Goal: Task Accomplishment & Management: Complete application form

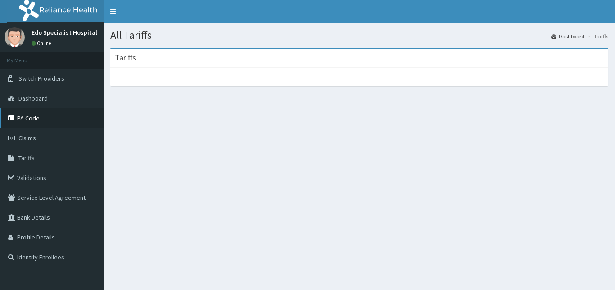
click at [28, 118] on link "PA Code" at bounding box center [52, 118] width 104 height 20
click at [41, 117] on link "PA Code" at bounding box center [52, 118] width 104 height 20
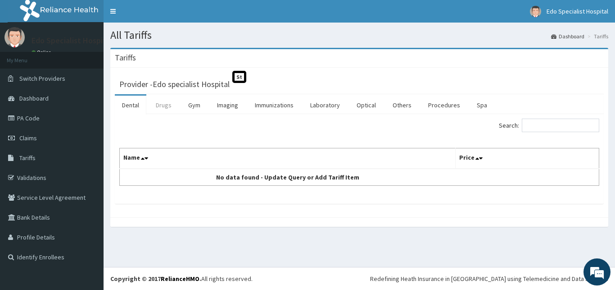
click at [163, 110] on link "Drugs" at bounding box center [164, 104] width 30 height 19
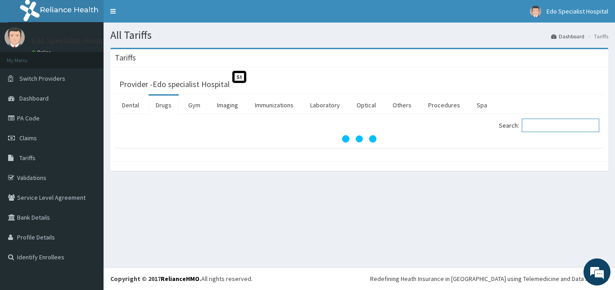
click at [534, 128] on input "Search:" at bounding box center [560, 125] width 77 height 14
click at [539, 124] on input "AQMOXICLAV" at bounding box center [560, 125] width 77 height 14
click at [563, 130] on input "AMOXICLAV" at bounding box center [560, 125] width 77 height 14
type input "A"
type input "CEFUROXIME"
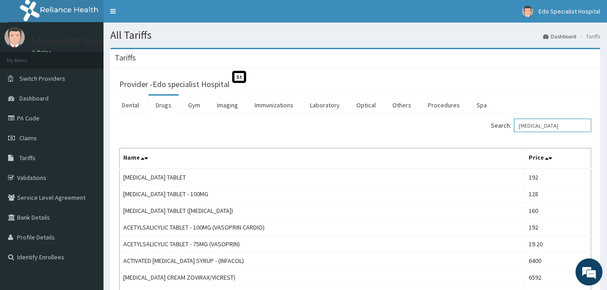
drag, startPoint x: 557, startPoint y: 124, endPoint x: 504, endPoint y: 127, distance: 52.8
click at [514, 127] on input "CEFUROXIME" at bounding box center [552, 125] width 77 height 14
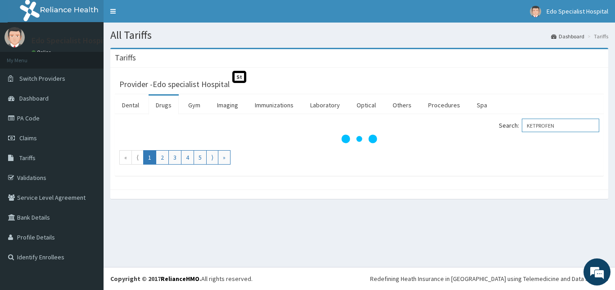
click at [572, 127] on input "KETPROFEN" at bounding box center [560, 125] width 77 height 14
click at [540, 126] on input "KETPROFEN" at bounding box center [560, 125] width 77 height 14
click at [544, 125] on input "KETPROFEN" at bounding box center [560, 125] width 77 height 14
click at [579, 127] on input "KETOPROFEN" at bounding box center [560, 125] width 77 height 14
type input "KETOPROFEN"
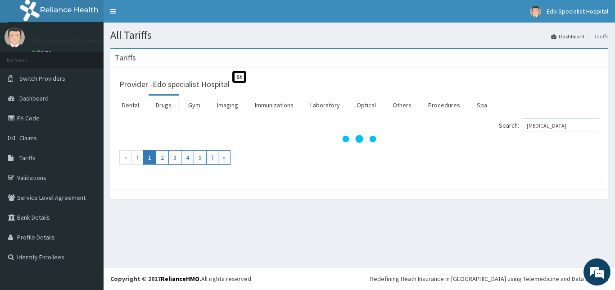
drag, startPoint x: 577, startPoint y: 125, endPoint x: 373, endPoint y: 125, distance: 204.0
click at [522, 125] on input "KETOPROFEN" at bounding box center [560, 125] width 77 height 14
type input "IBUPROFEN"
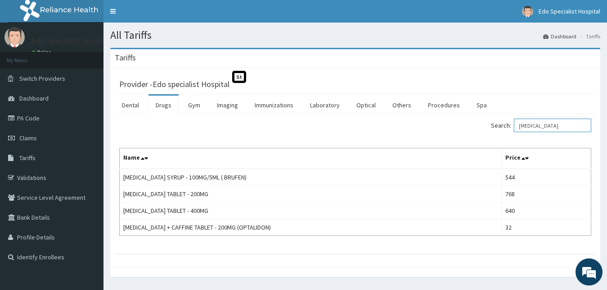
drag, startPoint x: 554, startPoint y: 127, endPoint x: 471, endPoint y: 129, distance: 83.3
click at [514, 129] on input "IBUPROFEN" at bounding box center [552, 125] width 77 height 14
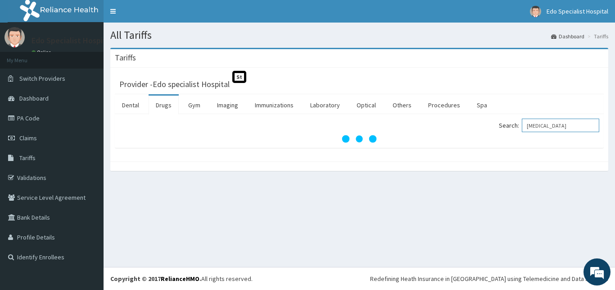
type input "KETOPROFEN"
click at [567, 126] on input "KETOPROFEN" at bounding box center [560, 125] width 77 height 14
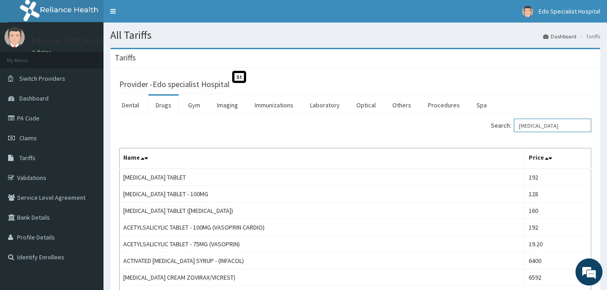
click at [570, 126] on input "KETOPROFEN" at bounding box center [552, 125] width 77 height 14
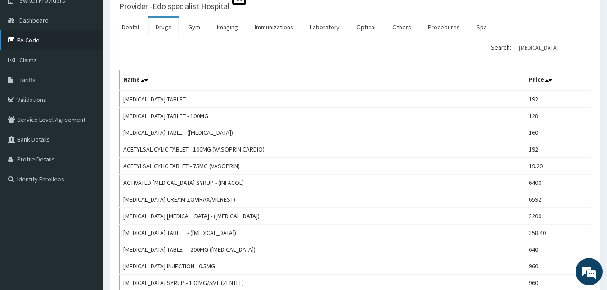
scroll to position [46, 0]
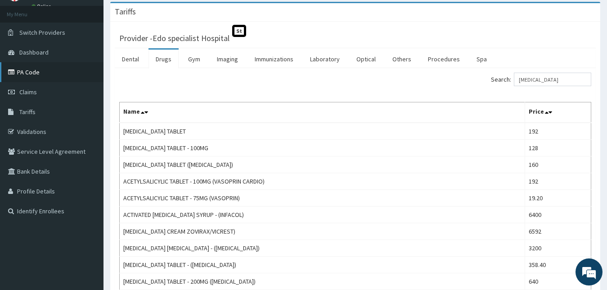
click at [49, 72] on link "PA Code" at bounding box center [52, 72] width 104 height 20
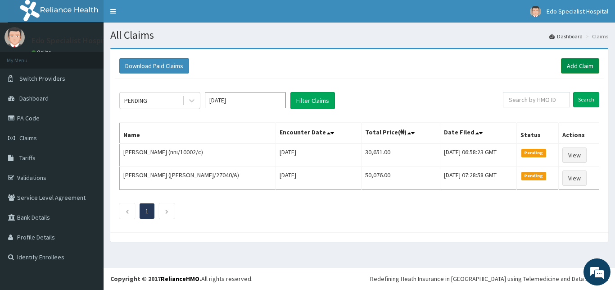
click at [580, 63] on link "Add Claim" at bounding box center [580, 65] width 38 height 15
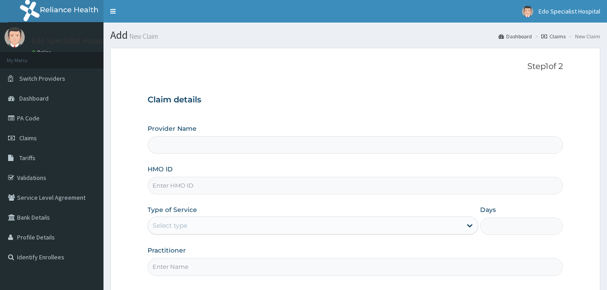
type input "Edo specialist Hospital"
click at [186, 147] on input "Edo specialist Hospital" at bounding box center [356, 145] width 416 height 18
click at [177, 189] on input "HMO ID" at bounding box center [356, 186] width 416 height 18
type input "RET/41386/A"
click at [179, 224] on div "Select type" at bounding box center [170, 225] width 35 height 9
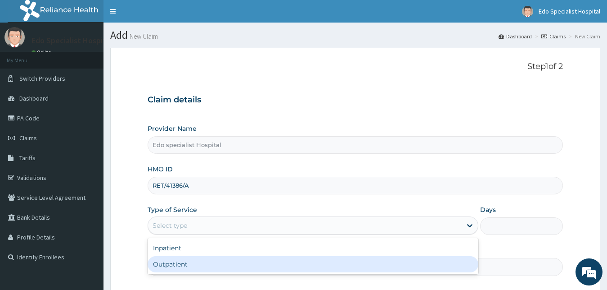
click at [172, 262] on div "Outpatient" at bounding box center [313, 264] width 331 height 16
type input "1"
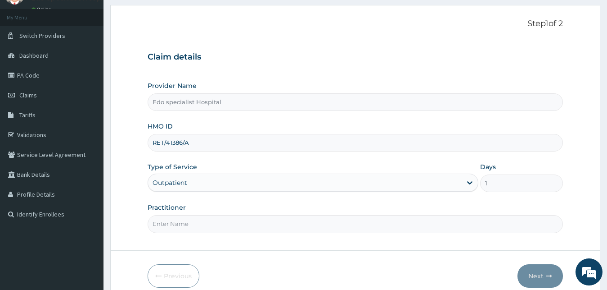
scroll to position [84, 0]
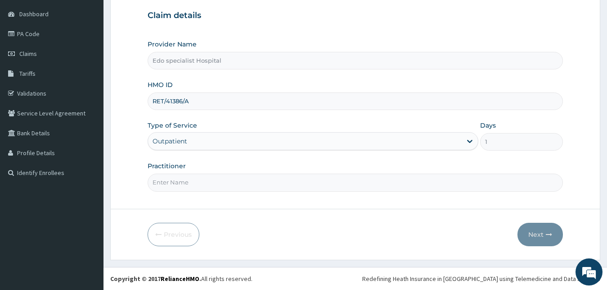
click at [175, 188] on input "Practitioner" at bounding box center [356, 182] width 416 height 18
type input "LILIAN"
click at [539, 236] on button "Next" at bounding box center [540, 233] width 45 height 23
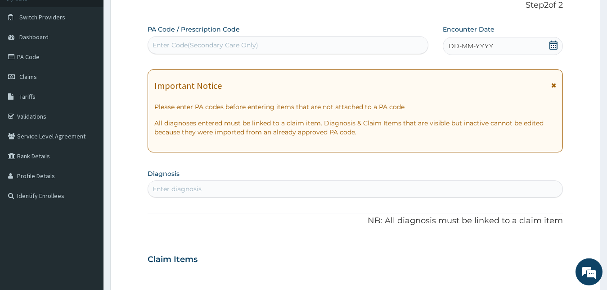
scroll to position [0, 0]
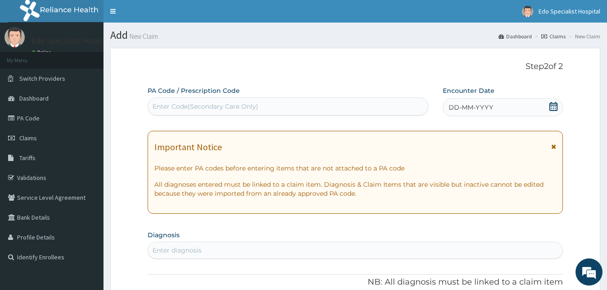
click at [212, 106] on div "Enter Code(Secondary Care Only)" at bounding box center [206, 106] width 106 height 9
paste input "09076237218"
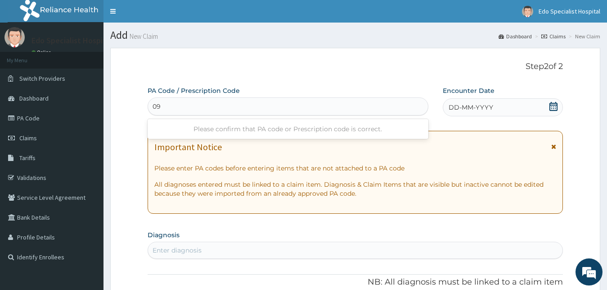
type input "0"
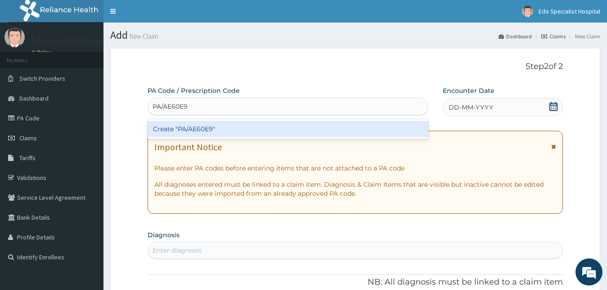
type input "PA/AE60E9"
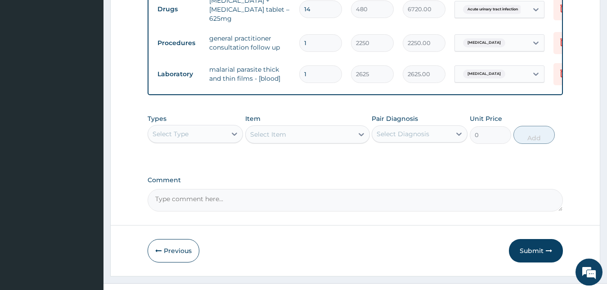
scroll to position [454, 0]
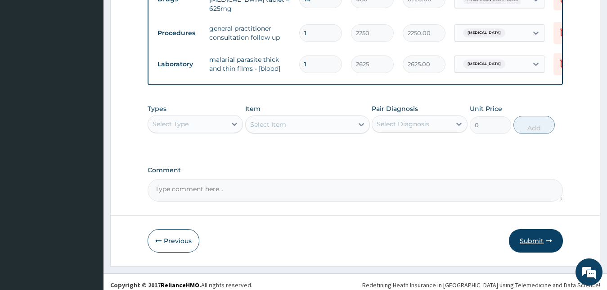
click at [533, 229] on button "Submit" at bounding box center [536, 240] width 54 height 23
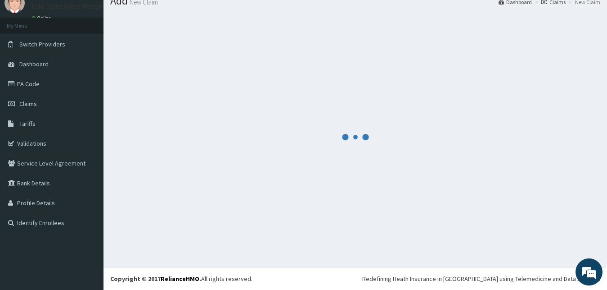
scroll to position [34, 0]
